Goal: Transaction & Acquisition: Purchase product/service

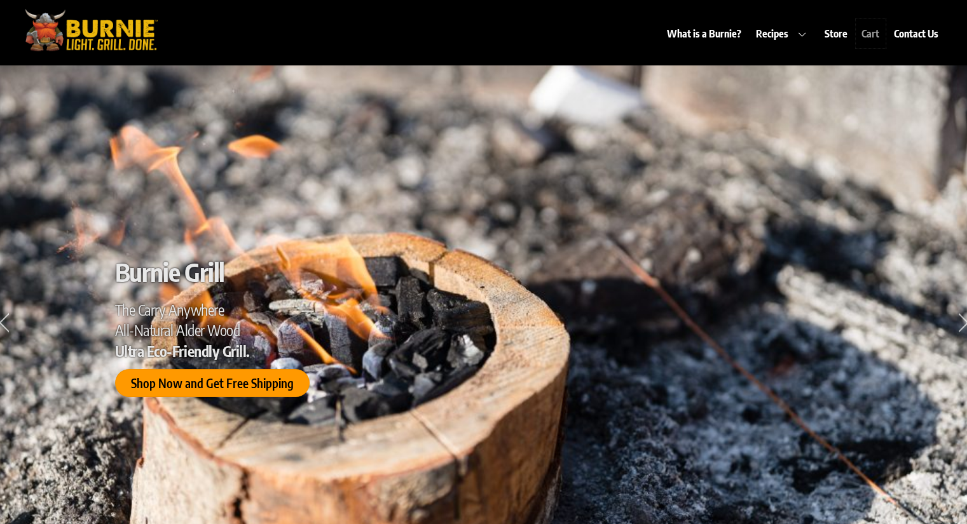
click at [874, 37] on link "Cart" at bounding box center [870, 33] width 30 height 29
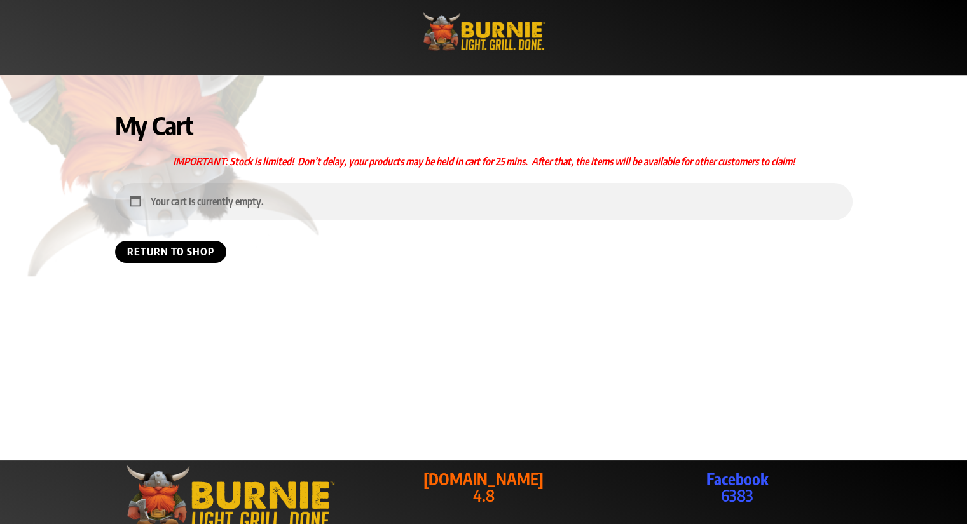
click at [520, 43] on img at bounding box center [483, 32] width 132 height 44
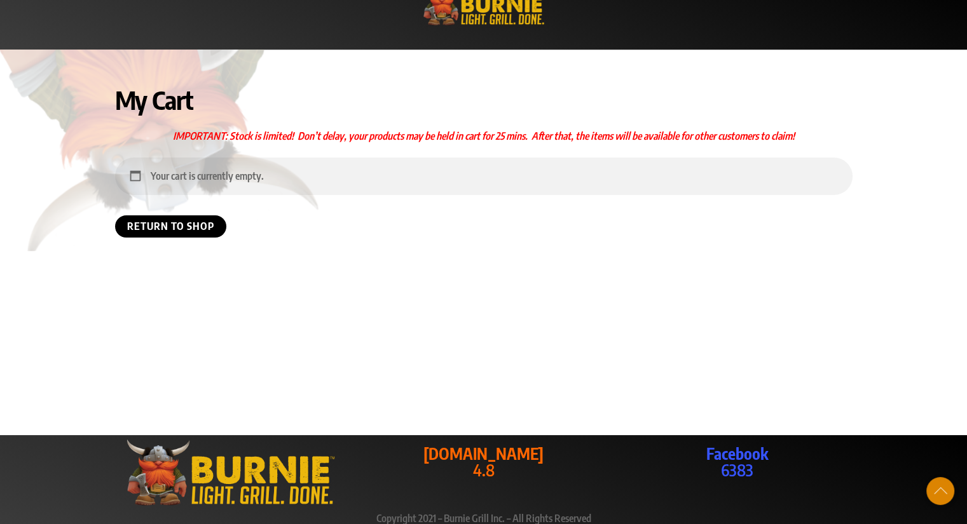
scroll to position [40, 0]
